Goal: Information Seeking & Learning: Learn about a topic

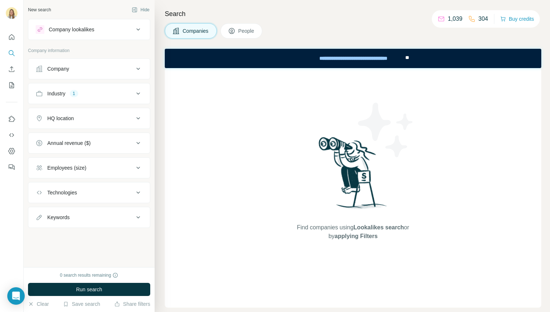
click at [139, 93] on icon at bounding box center [138, 93] width 4 height 2
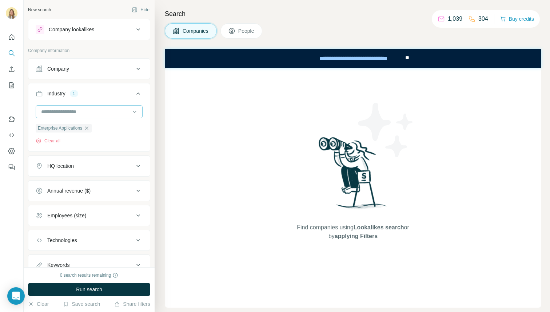
click at [46, 111] on input at bounding box center [85, 112] width 90 height 8
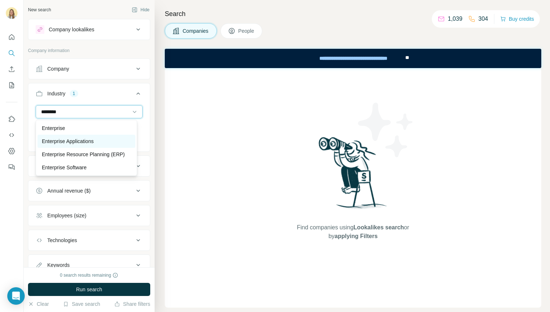
type input "********"
click at [46, 139] on p "Enterprise Applications" at bounding box center [68, 140] width 52 height 7
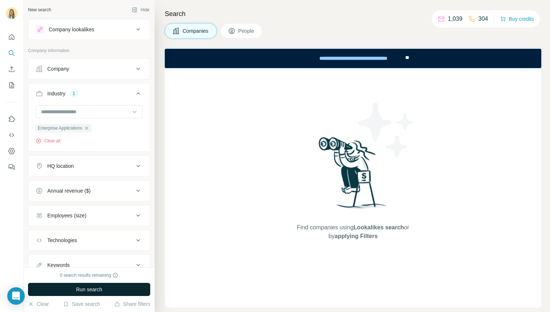
click at [64, 287] on button "Run search" at bounding box center [89, 288] width 122 height 13
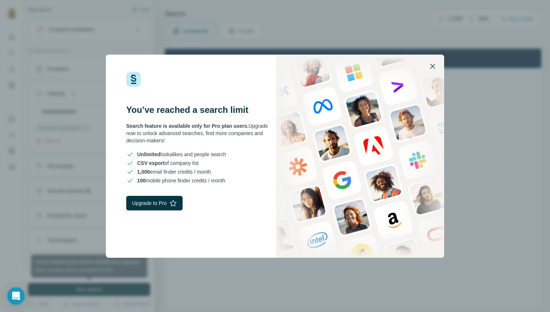
click at [435, 65] on icon "button" at bounding box center [432, 66] width 9 height 9
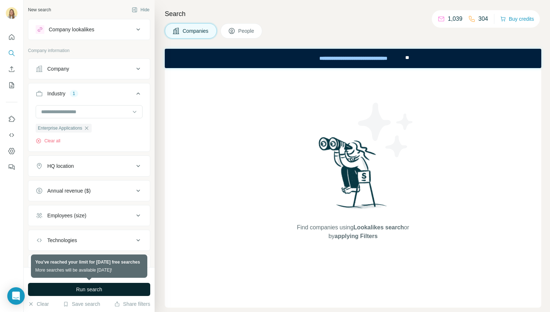
click at [78, 285] on span "Run search" at bounding box center [89, 288] width 26 height 7
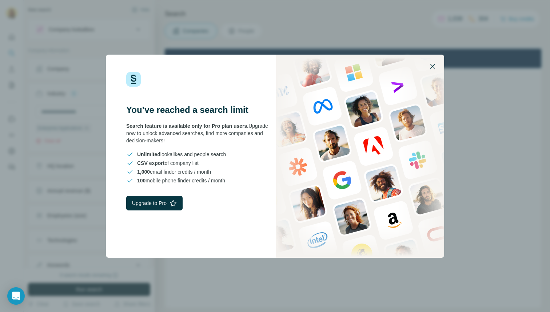
drag, startPoint x: 433, startPoint y: 67, endPoint x: 268, endPoint y: 5, distance: 176.2
click at [433, 67] on icon "button" at bounding box center [432, 66] width 9 height 9
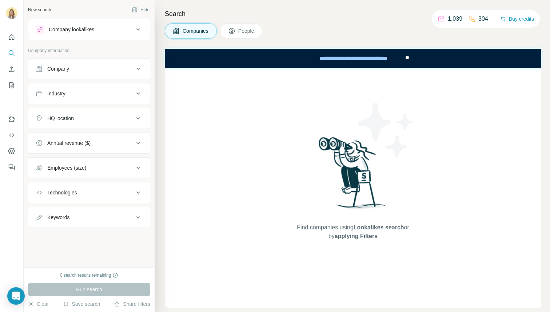
click at [45, 94] on div "Industry" at bounding box center [85, 93] width 98 height 7
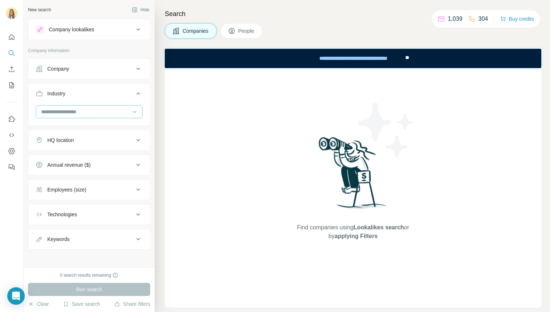
click at [46, 114] on input at bounding box center [85, 112] width 90 height 8
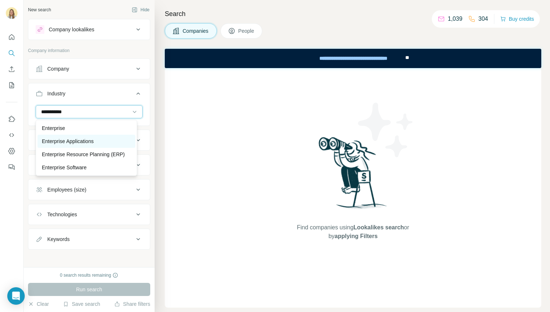
type input "**********"
click at [45, 137] on div "Enterprise Applications" at bounding box center [86, 141] width 98 height 13
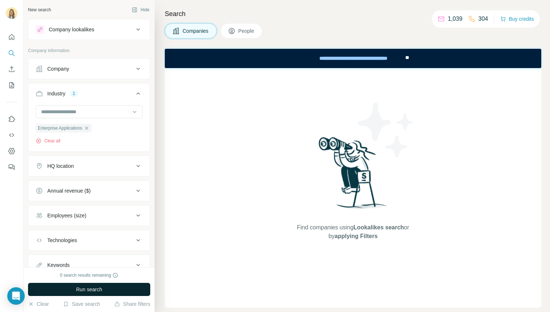
click at [72, 287] on button "Run search" at bounding box center [89, 288] width 122 height 13
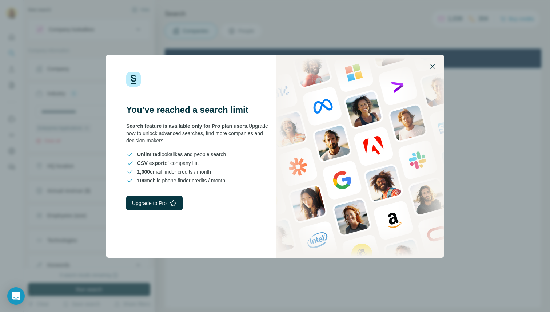
click at [434, 64] on icon "button" at bounding box center [432, 66] width 5 height 5
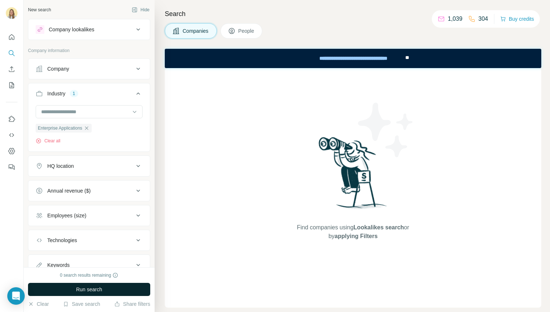
click at [83, 285] on button "Run search" at bounding box center [89, 288] width 122 height 13
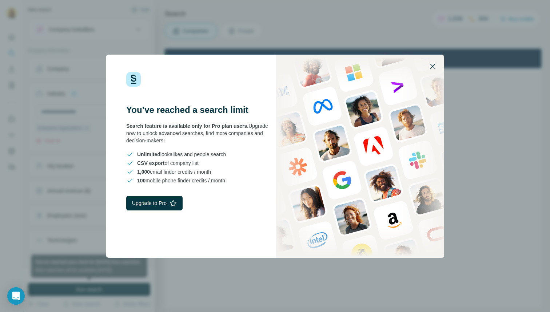
click at [431, 67] on icon "button" at bounding box center [432, 66] width 5 height 5
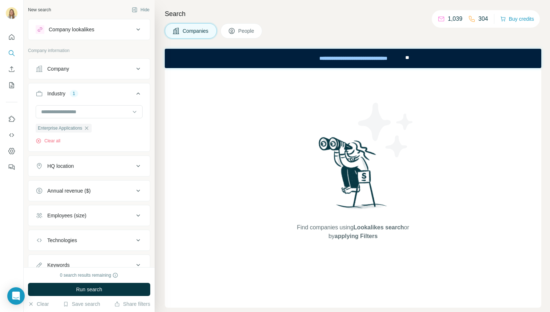
click at [364, 21] on div "Search Companies People Find companies using Lookalikes search or by applying F…" at bounding box center [352, 156] width 395 height 312
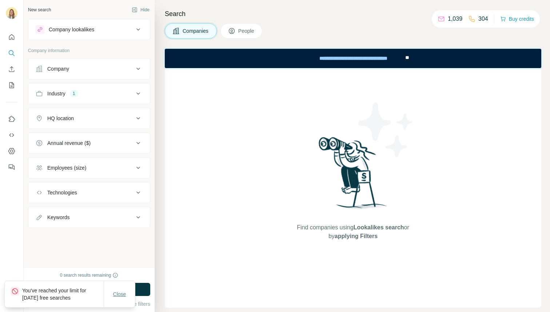
click at [127, 294] on button "Close" at bounding box center [119, 293] width 23 height 13
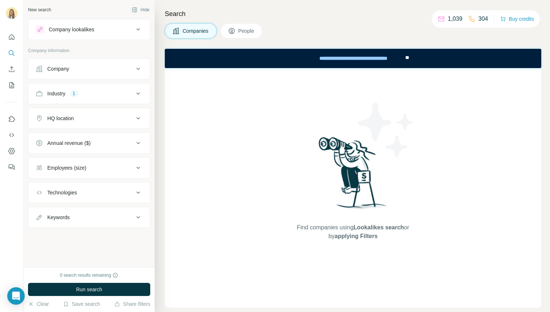
click at [84, 96] on div "Industry 1" at bounding box center [85, 93] width 98 height 7
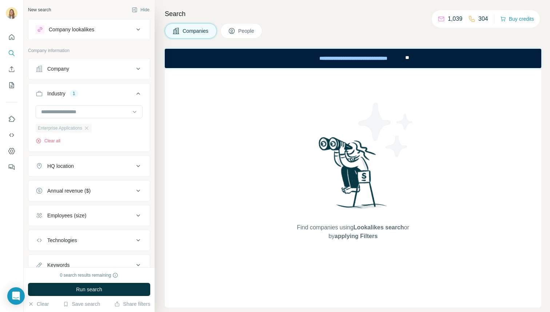
click at [60, 126] on span "Enterprise Applications" at bounding box center [60, 128] width 44 height 7
click at [45, 129] on span "Enterprise Applications" at bounding box center [60, 128] width 44 height 7
click at [86, 283] on span "Run search" at bounding box center [89, 288] width 26 height 7
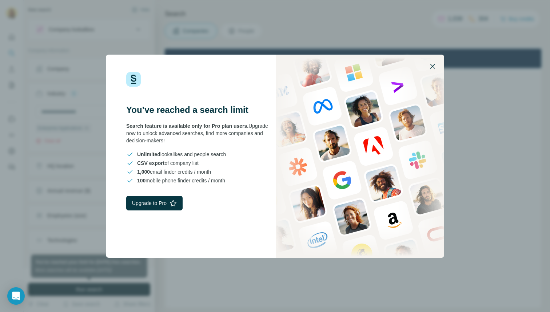
drag, startPoint x: 433, startPoint y: 64, endPoint x: 266, endPoint y: 11, distance: 175.0
click at [424, 64] on icon "button" at bounding box center [432, 66] width 9 height 9
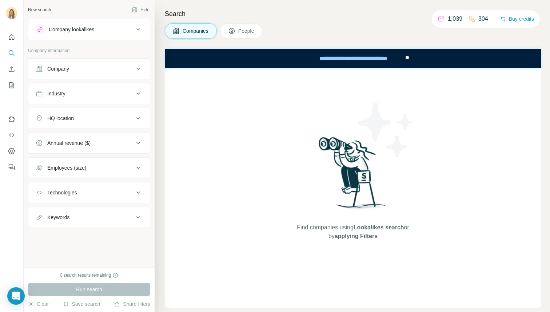
click at [61, 97] on button "Industry" at bounding box center [88, 93] width 121 height 17
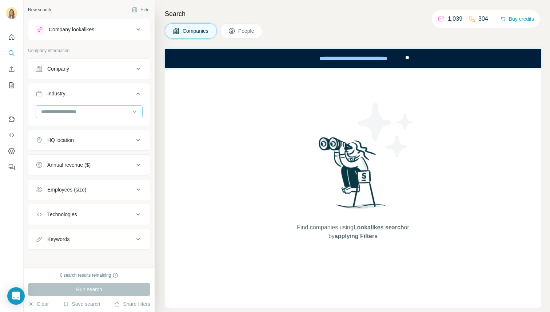
click at [62, 113] on input at bounding box center [85, 112] width 90 height 8
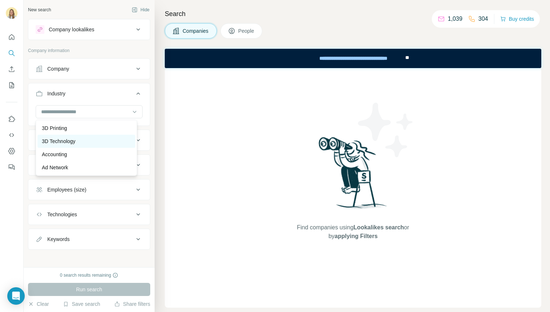
click at [60, 139] on p "3D Technology" at bounding box center [58, 140] width 33 height 7
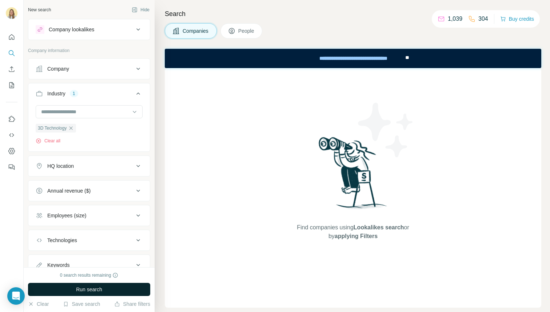
click at [83, 286] on span "Run search" at bounding box center [89, 288] width 26 height 7
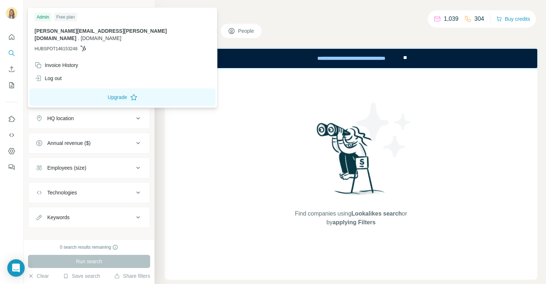
click at [51, 45] on span "HUBSPOT146153248" at bounding box center [56, 48] width 43 height 7
click at [12, 17] on img at bounding box center [12, 13] width 12 height 12
click at [56, 38] on div "[PERSON_NAME][EMAIL_ADDRESS][PERSON_NAME][DOMAIN_NAME] . [DOMAIN_NAME] HUBSPOT1…" at bounding box center [123, 39] width 176 height 25
click at [67, 17] on div "Free plan" at bounding box center [65, 17] width 23 height 9
drag, startPoint x: 14, startPoint y: 40, endPoint x: 102, endPoint y: 21, distance: 90.0
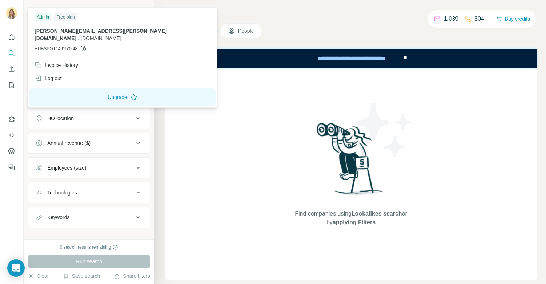
click at [102, 21] on body "New search Hide Company lookalikes Company information Company Industry HQ loca…" at bounding box center [273, 142] width 546 height 284
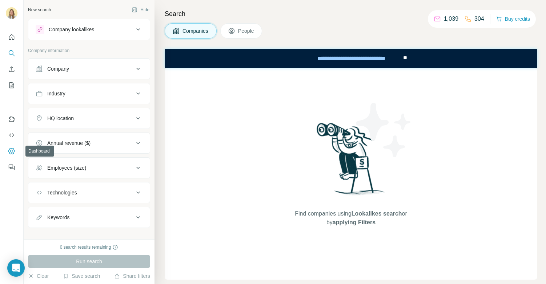
click at [12, 152] on icon "Dashboard" at bounding box center [11, 150] width 3 height 3
